Goal: Task Accomplishment & Management: Complete application form

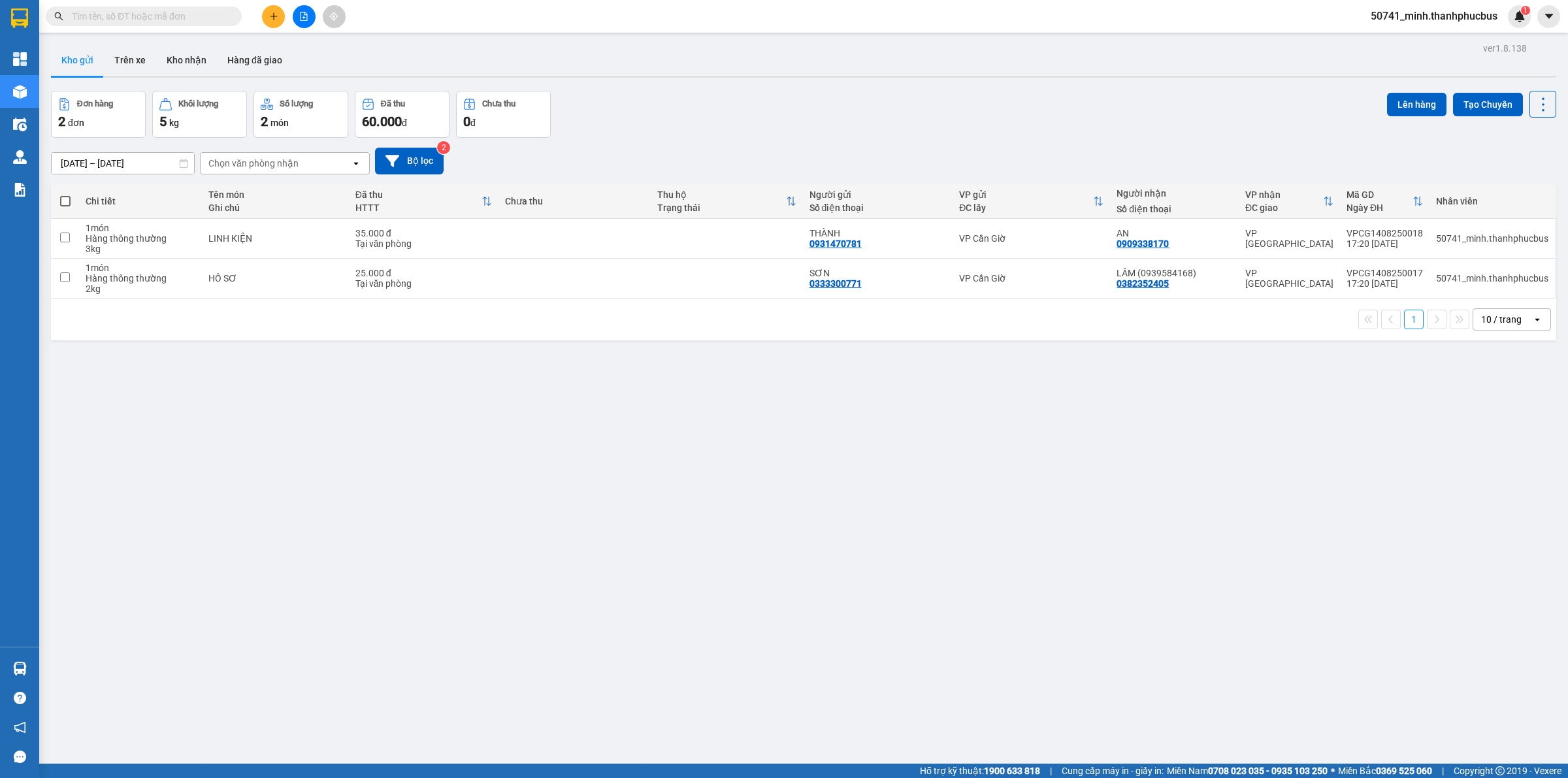
click at [273, 14] on icon "plus" at bounding box center [274, 16] width 9 height 9
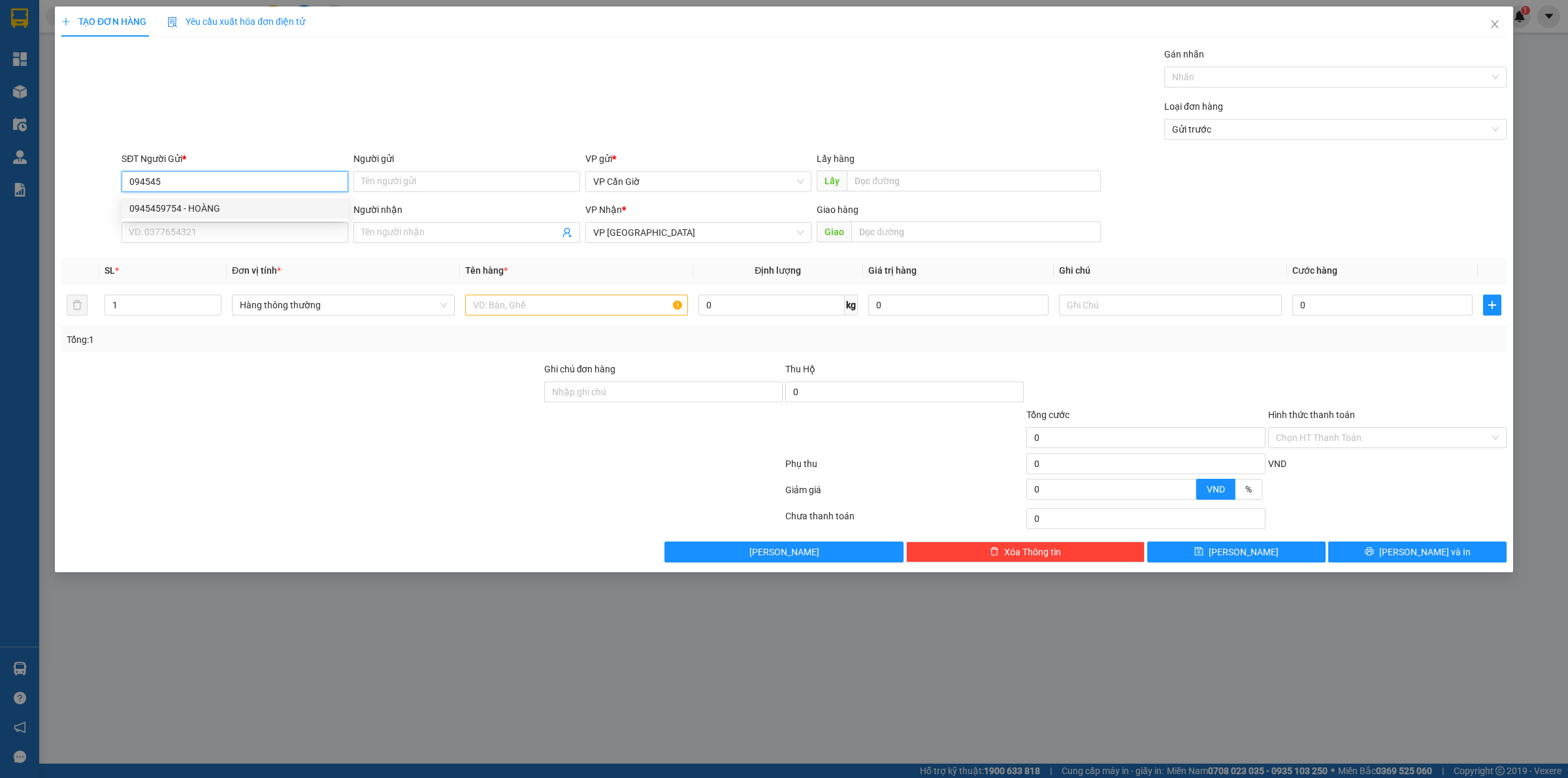
click at [229, 204] on div "0945459754 - HOÀNG" at bounding box center [234, 208] width 211 height 14
type input "0945459754"
type input "HOÀNG"
type input "45.000"
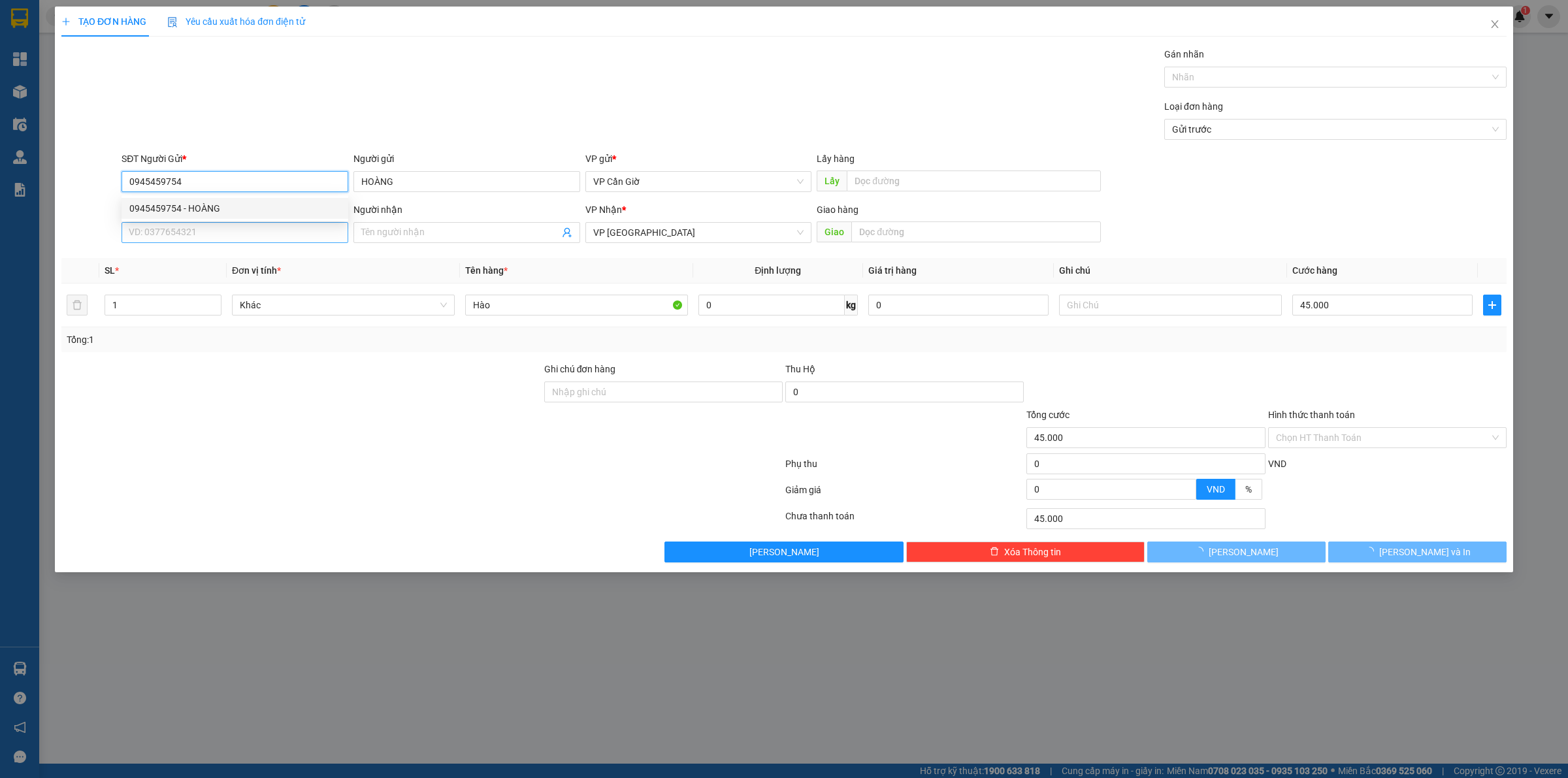
type input "0945459754"
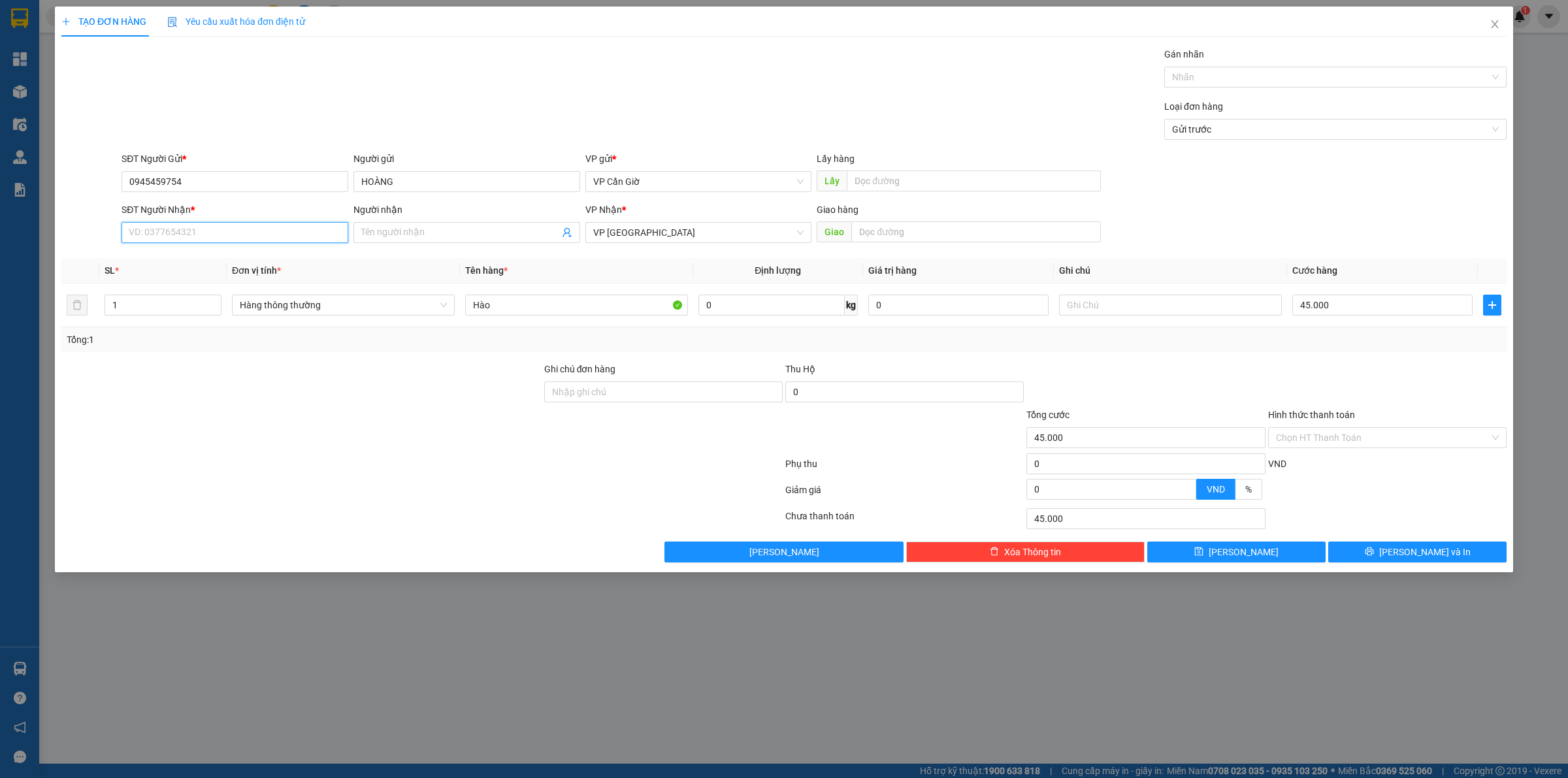
click at [223, 239] on input "SĐT Người Nhận *" at bounding box center [234, 232] width 227 height 21
click at [226, 262] on div "0945459754 - HOÀNG" at bounding box center [234, 259] width 211 height 14
type input "0945459754"
type input "HOÀNG"
click at [1331, 439] on input "Hình thức thanh toán" at bounding box center [1382, 437] width 213 height 20
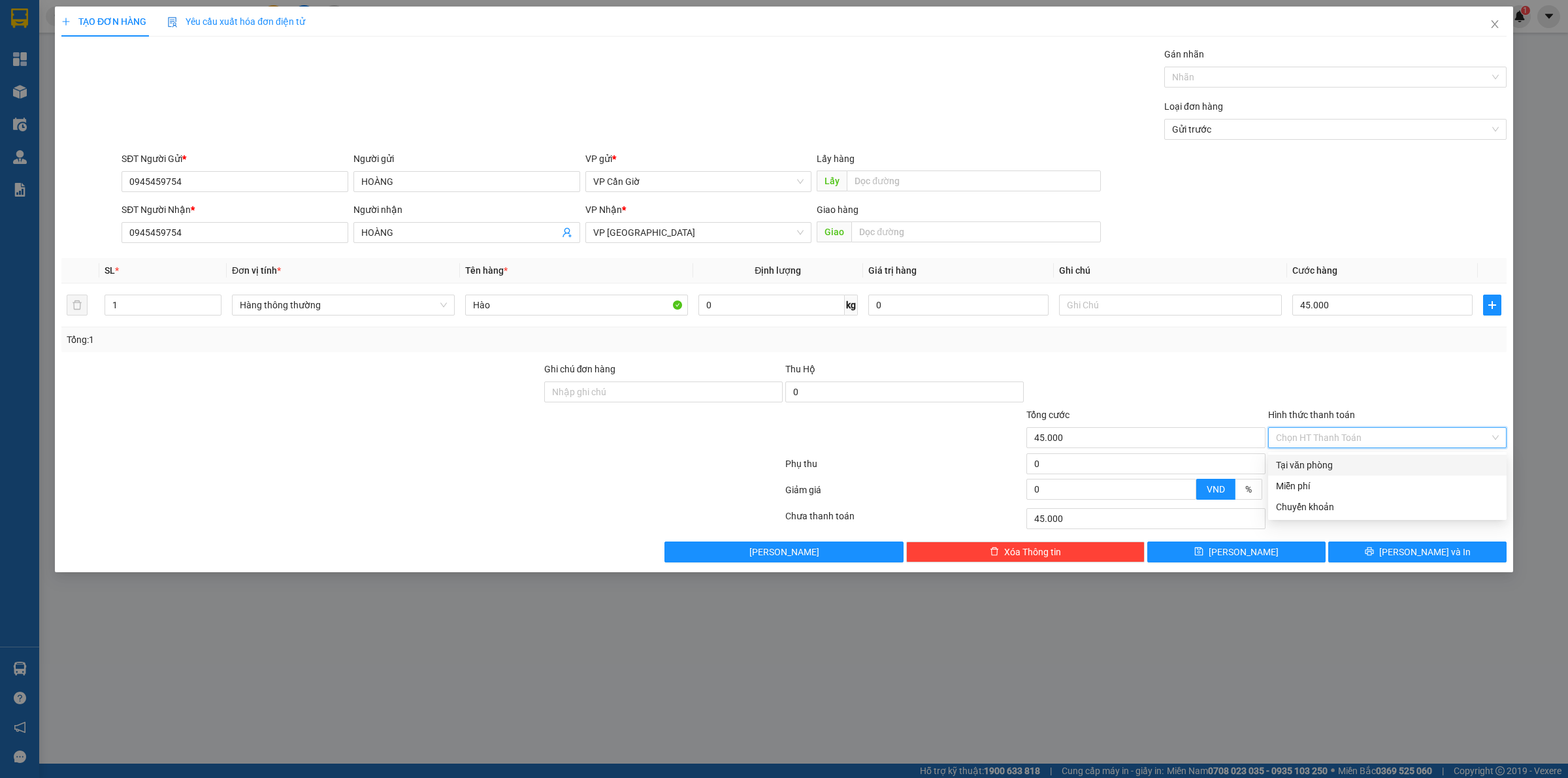
click at [1327, 460] on div "Tại văn phòng" at bounding box center [1387, 464] width 223 height 14
type input "0"
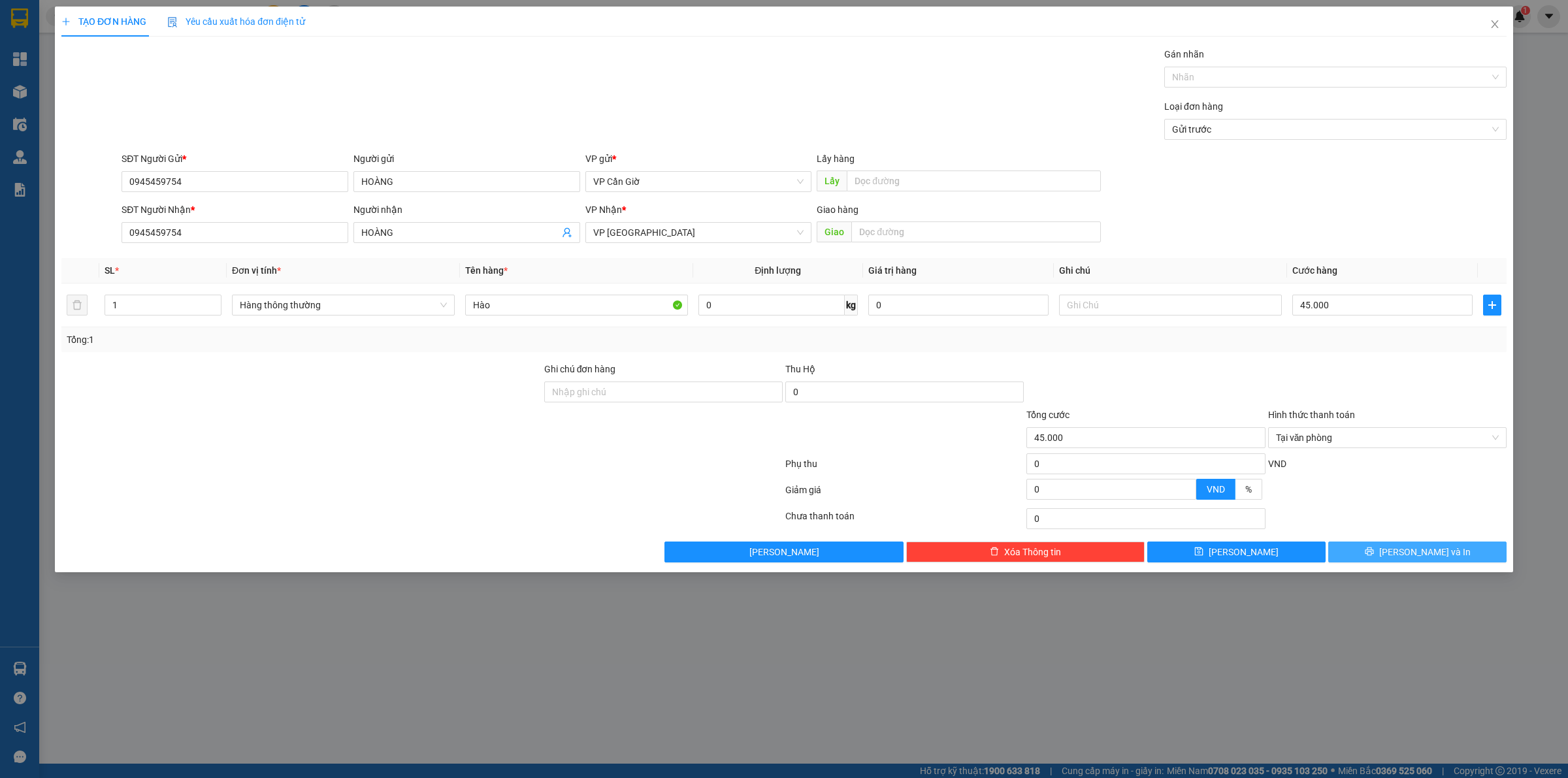
click at [1362, 554] on button "[PERSON_NAME] và In" at bounding box center [1417, 551] width 178 height 21
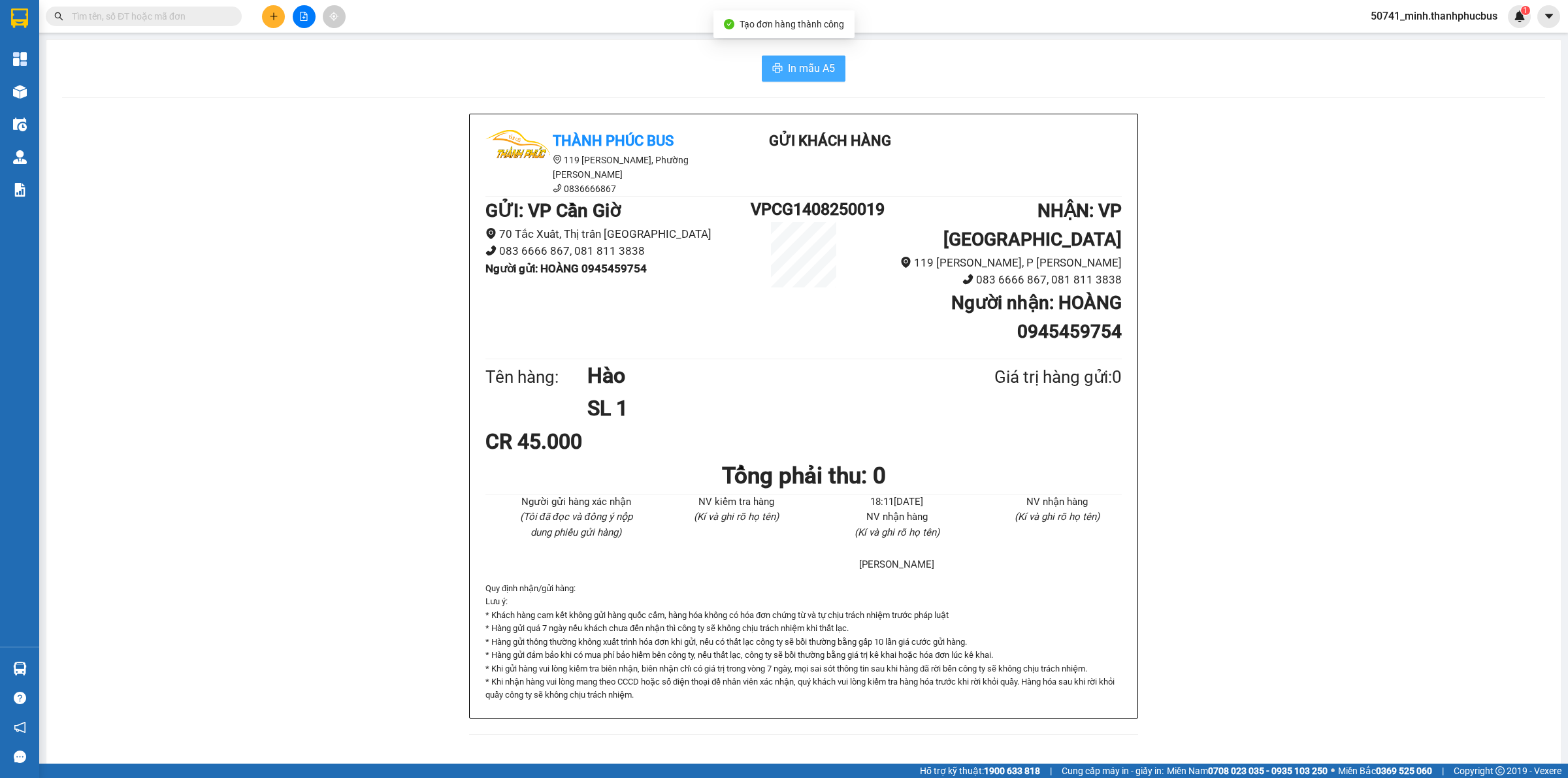
click at [795, 62] on span "In mẫu A5" at bounding box center [811, 68] width 47 height 16
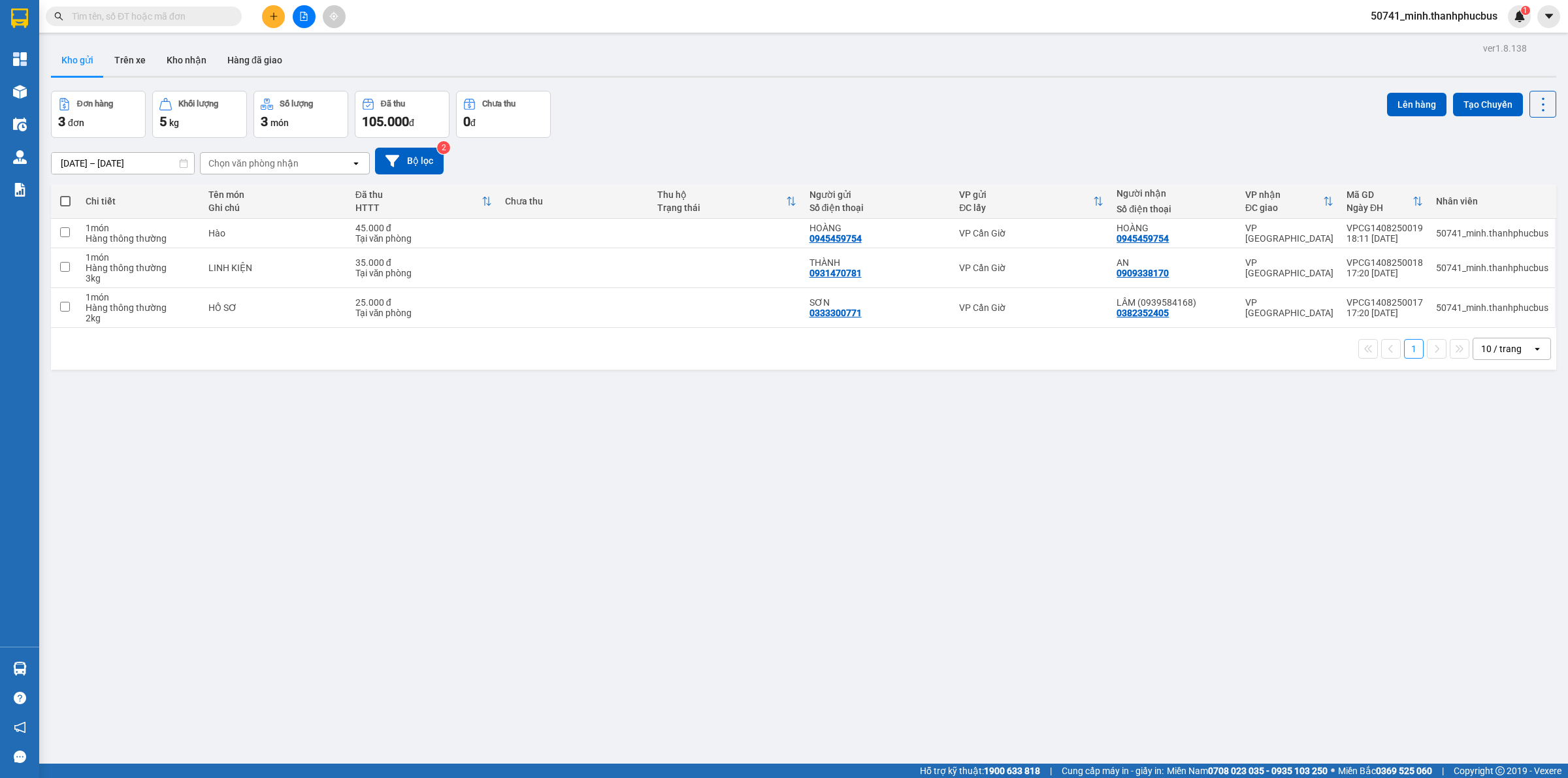
click at [333, 766] on div "Hỗ trợ kỹ thuật: 1900 633 818 | Cung cấp máy in - giấy in: [GEOGRAPHIC_DATA] 07…" at bounding box center [780, 770] width 1561 height 14
click at [1474, 235] on icon at bounding box center [1479, 234] width 9 height 9
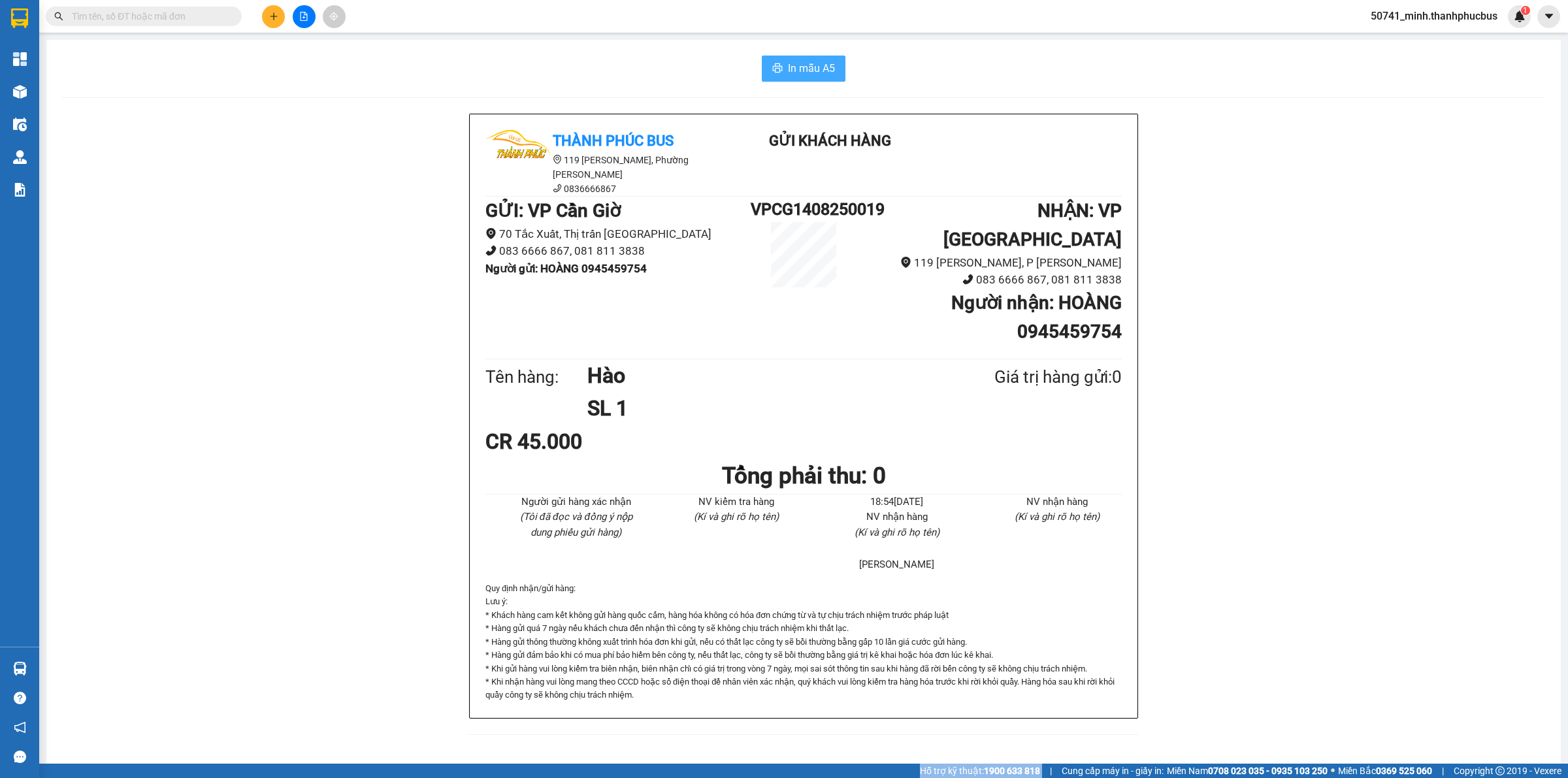
click at [808, 74] on span "In mẫu A5" at bounding box center [811, 68] width 47 height 16
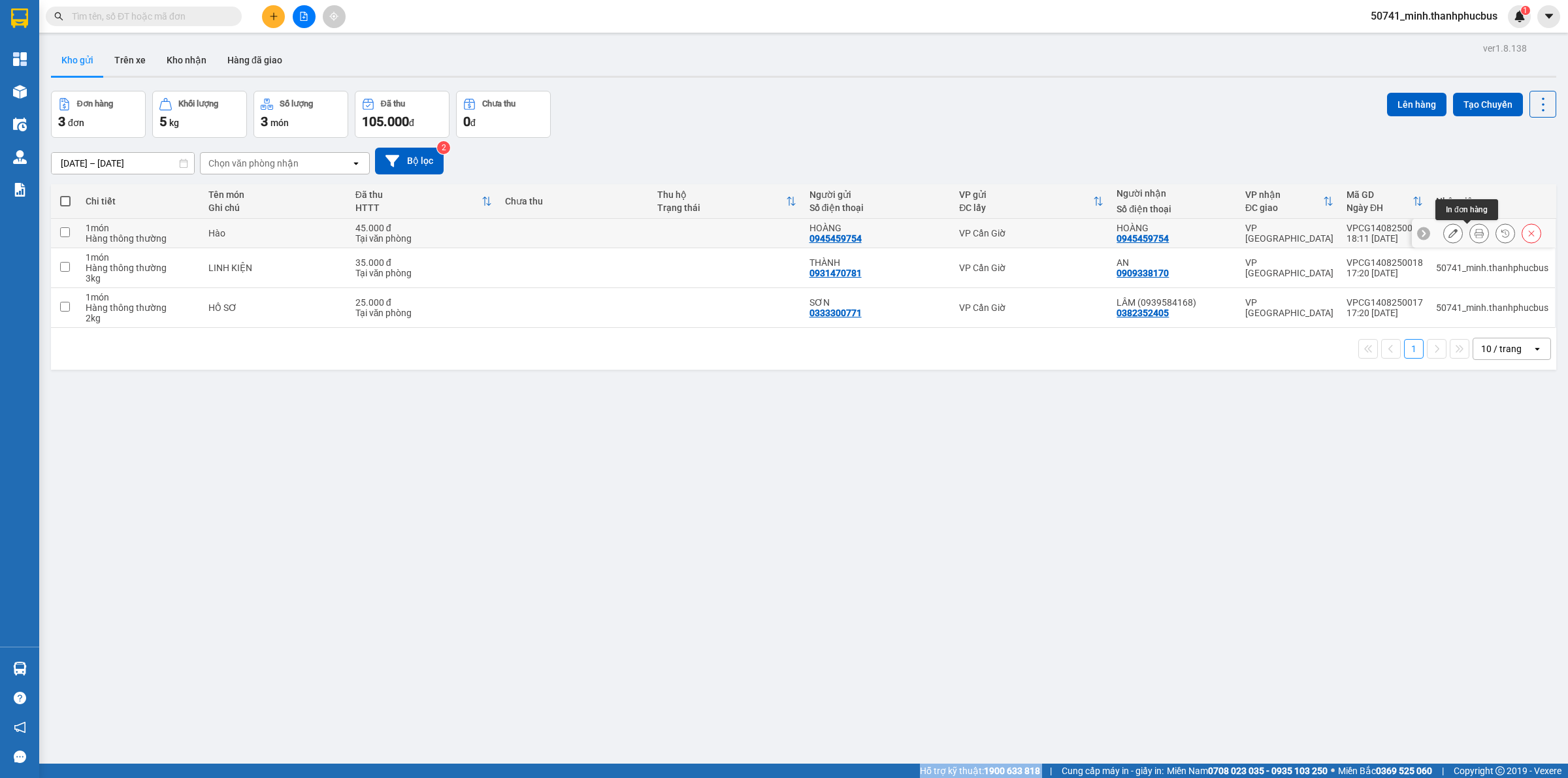
click at [1474, 235] on icon at bounding box center [1479, 234] width 9 height 9
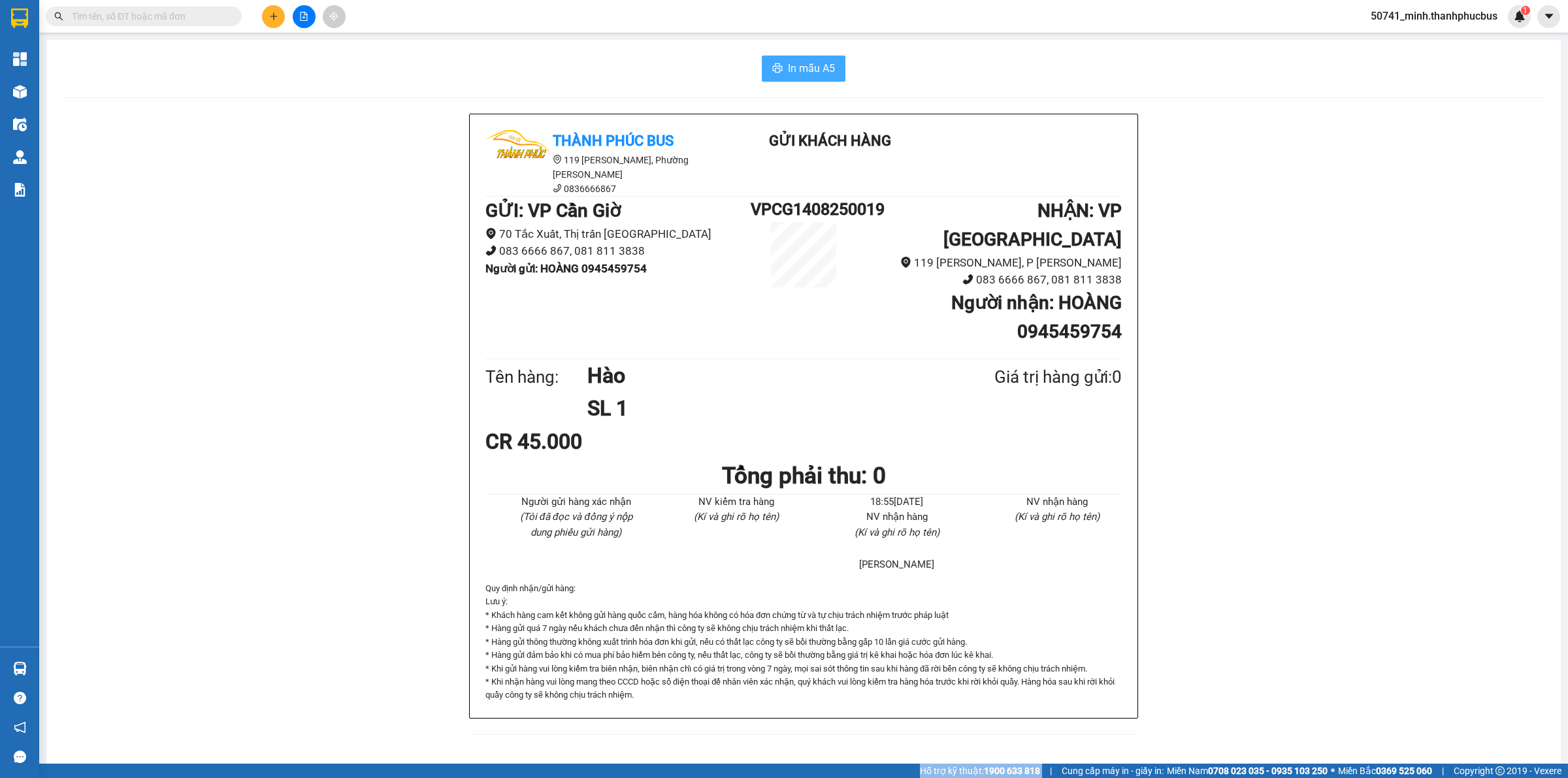
click at [804, 69] on span "In mẫu A5" at bounding box center [811, 68] width 47 height 16
